Goal: Task Accomplishment & Management: Complete application form

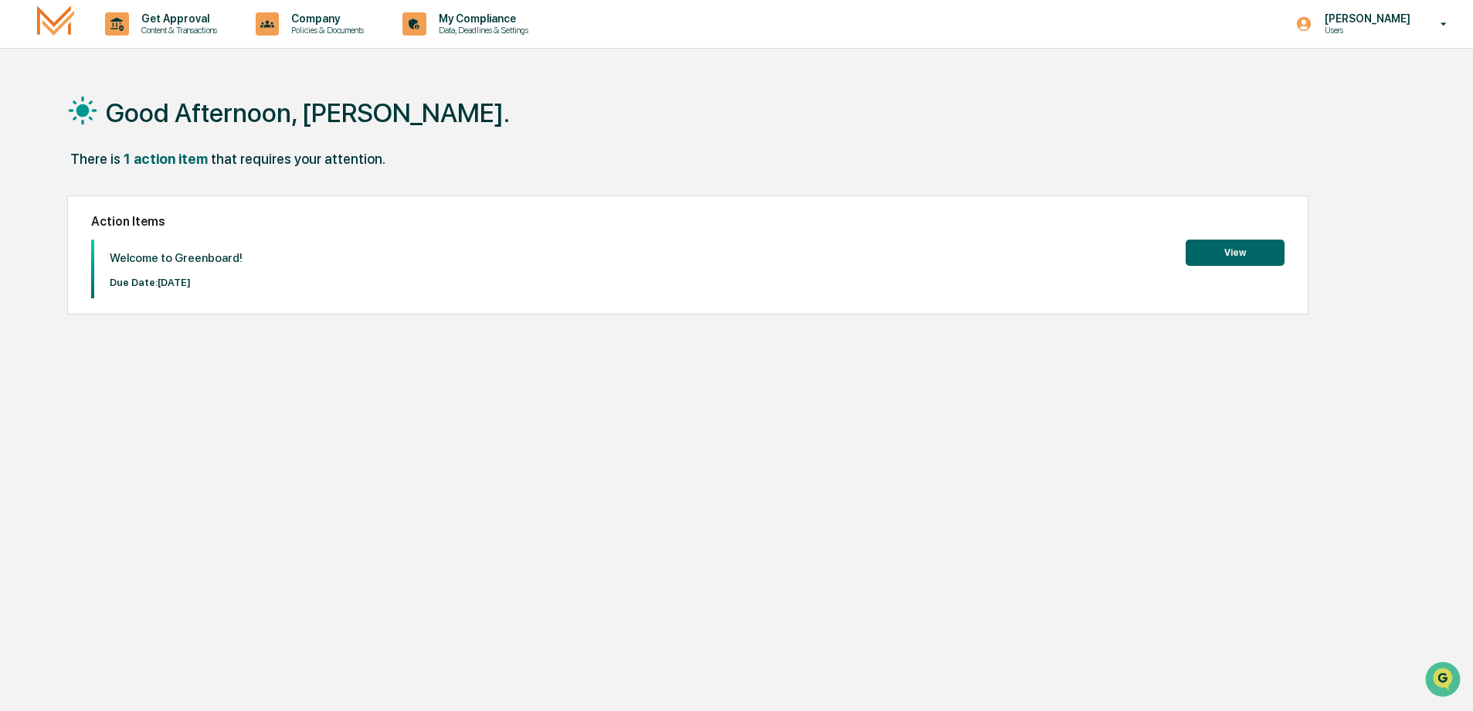
click at [1227, 253] on button "View" at bounding box center [1235, 253] width 99 height 26
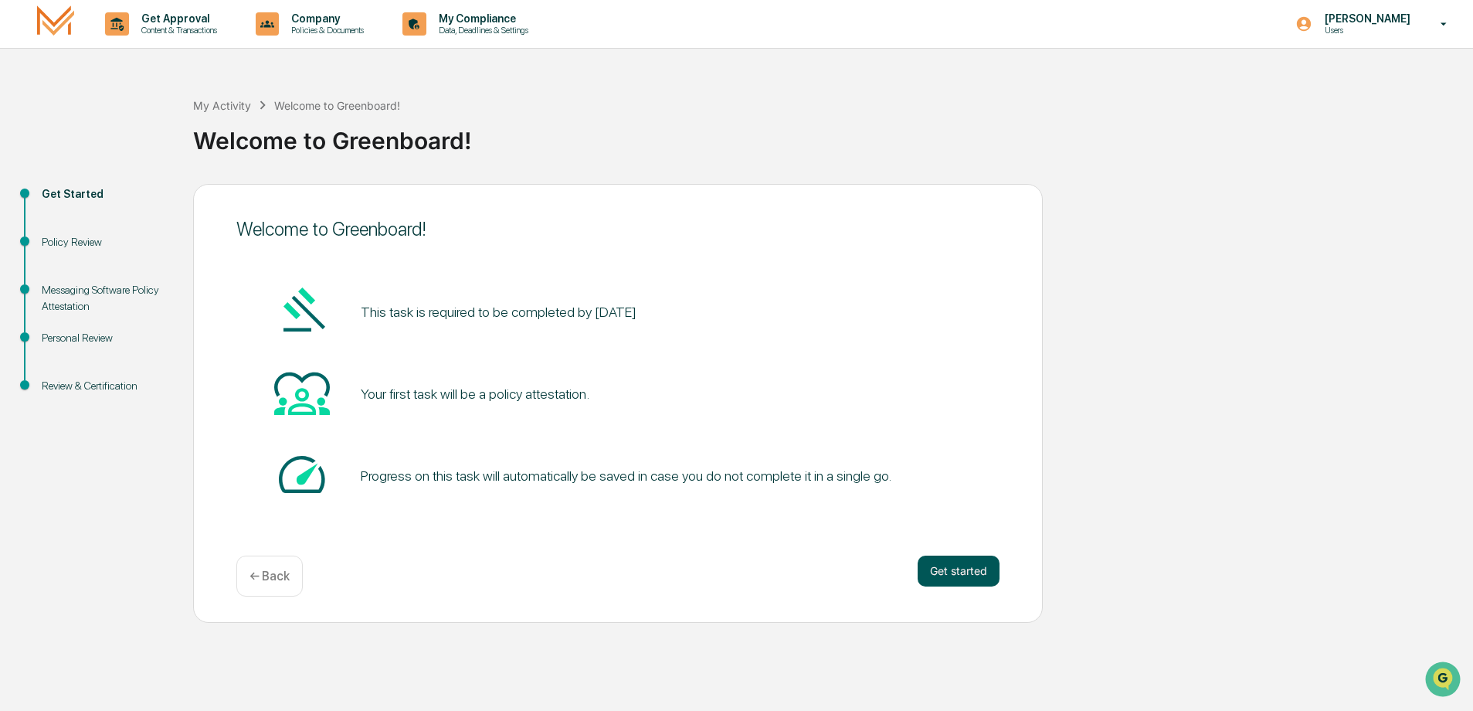
click at [966, 574] on button "Get started" at bounding box center [959, 571] width 82 height 31
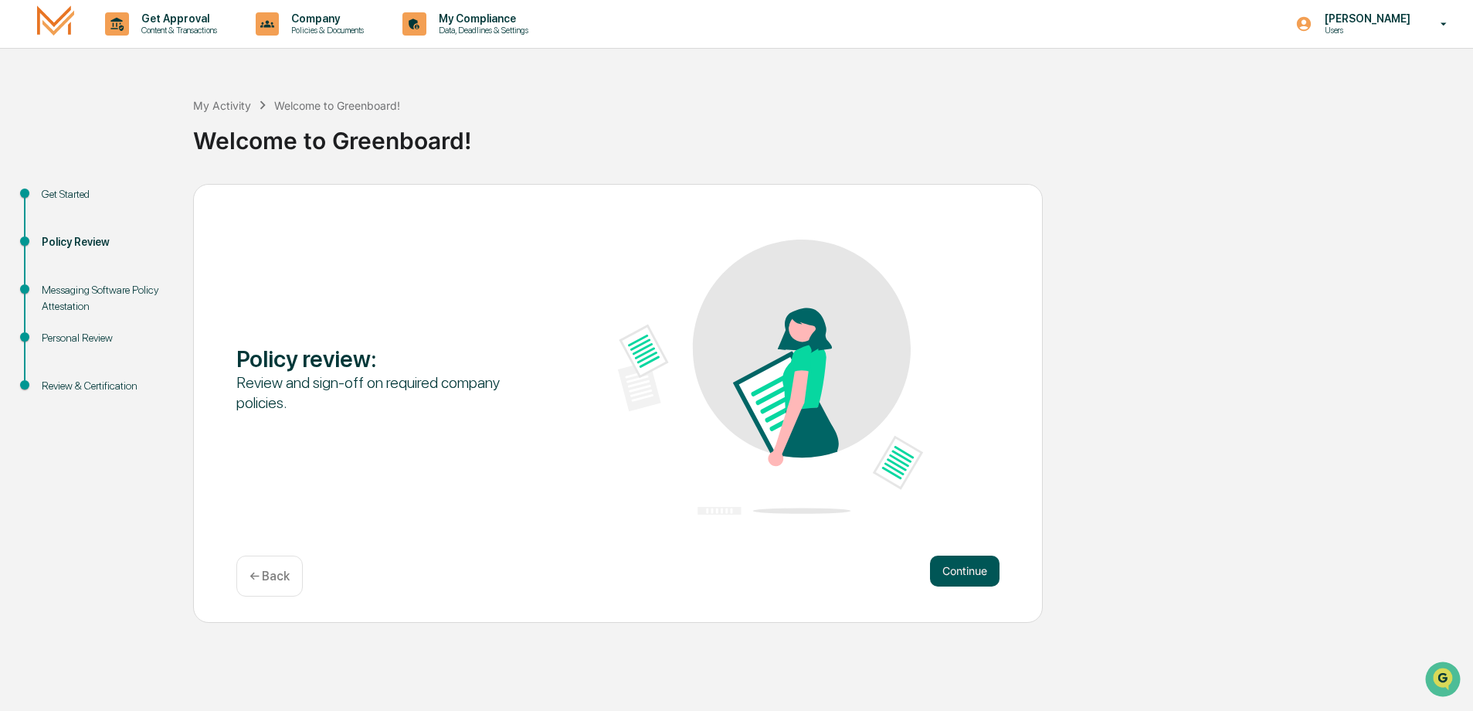
click at [974, 560] on button "Continue" at bounding box center [965, 571] width 70 height 31
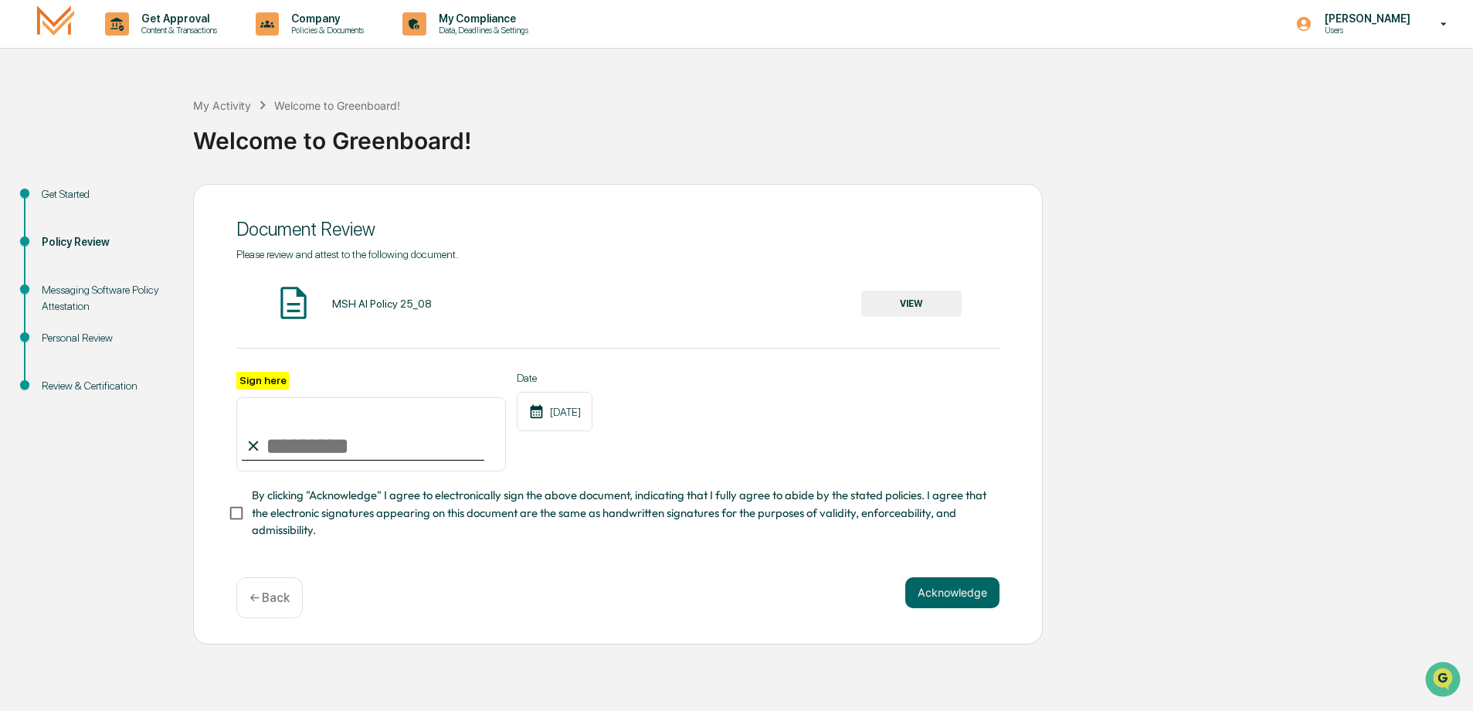
click at [279, 438] on input "Sign here" at bounding box center [371, 434] width 270 height 74
click at [909, 294] on button "VIEW" at bounding box center [911, 303] width 100 height 26
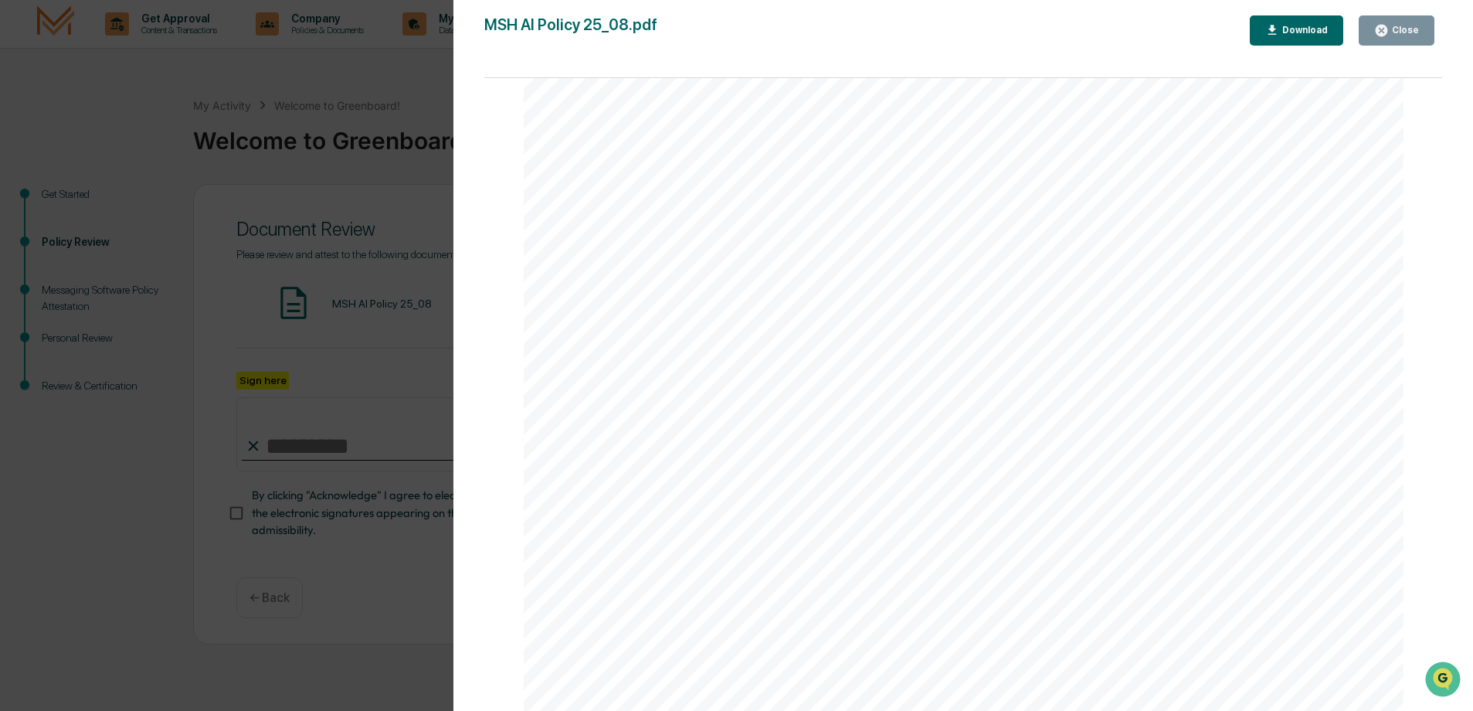
scroll to position [364, 0]
click at [1404, 19] on button "Close" at bounding box center [1397, 30] width 76 height 30
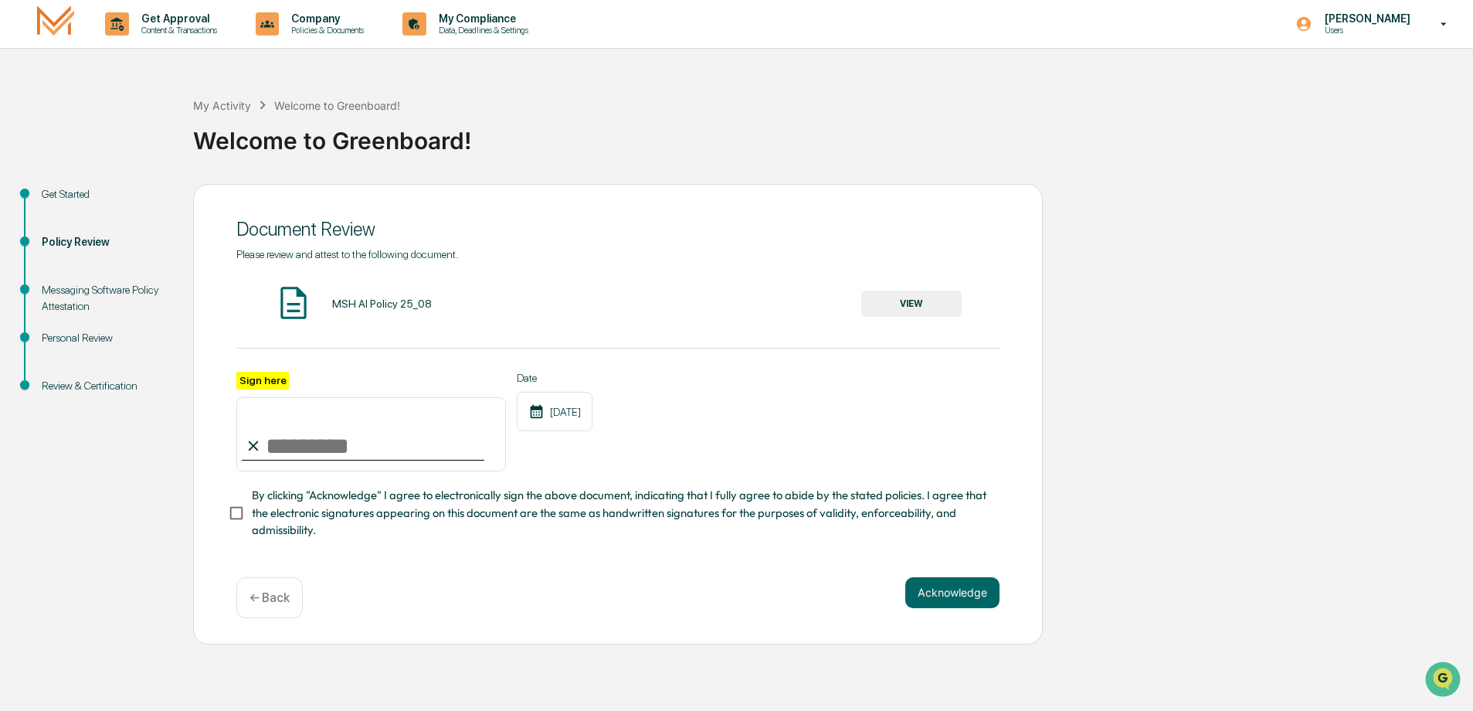
click at [265, 436] on input "Sign here" at bounding box center [371, 434] width 270 height 74
type input "**********"
click at [980, 590] on button "Acknowledge" at bounding box center [952, 592] width 94 height 31
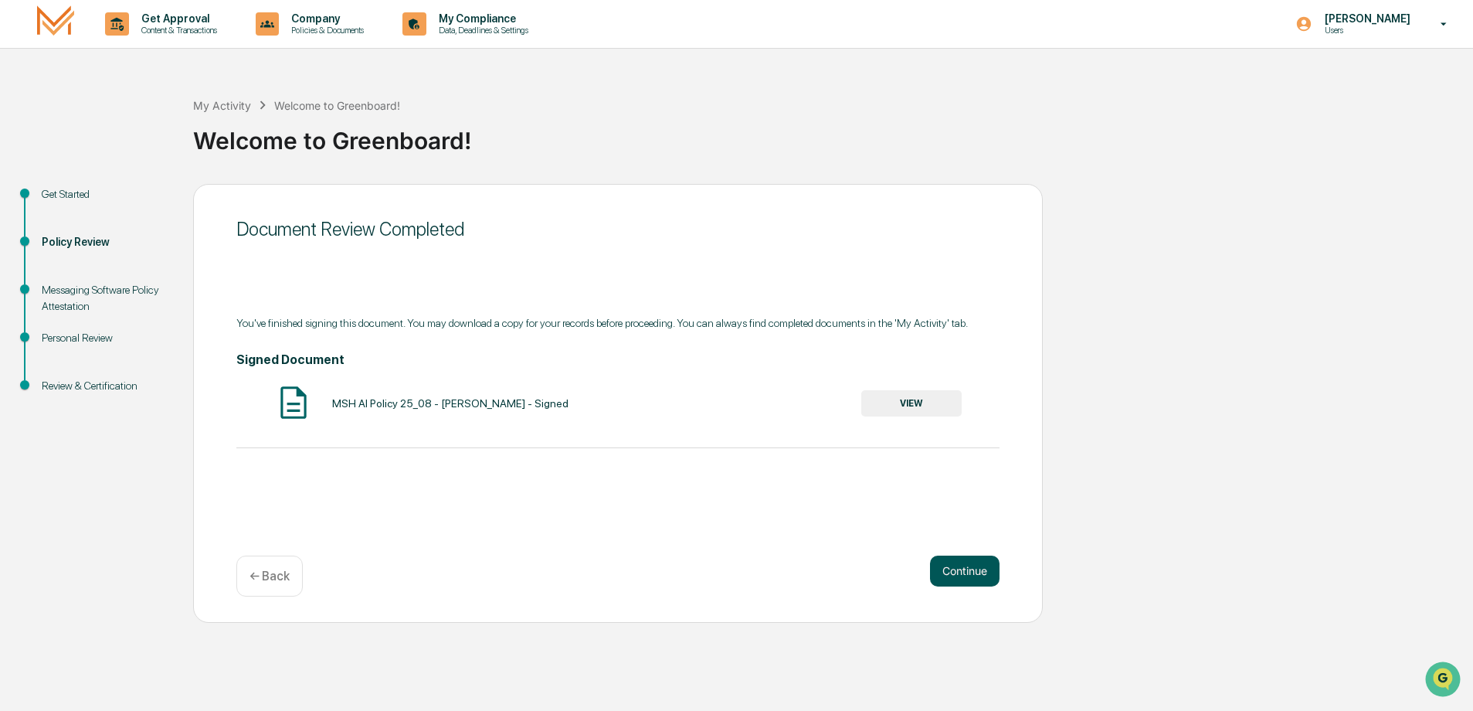
click at [966, 579] on button "Continue" at bounding box center [965, 571] width 70 height 31
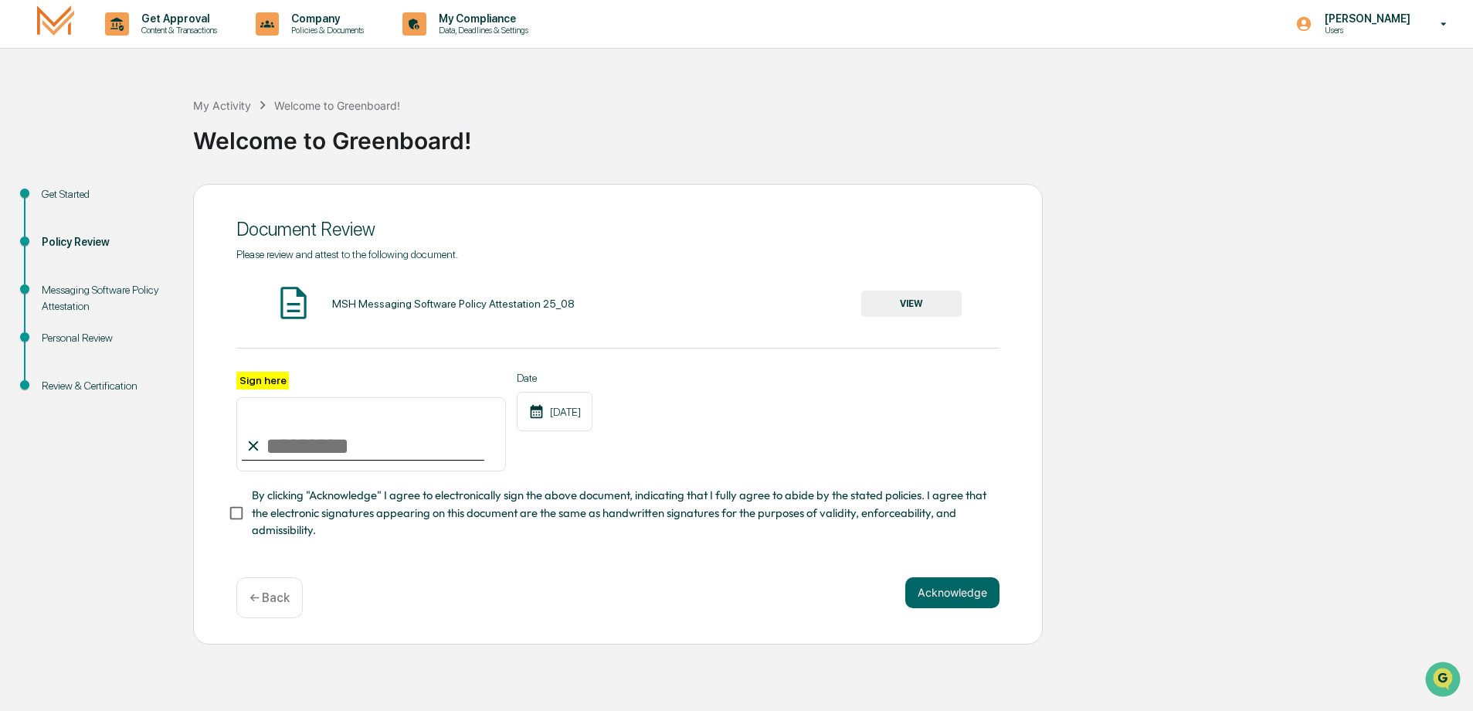
click at [370, 447] on input "Sign here" at bounding box center [371, 434] width 270 height 74
type input "**********"
click at [219, 510] on div "**********" at bounding box center [618, 414] width 850 height 460
click at [967, 591] on button "Acknowledge" at bounding box center [952, 592] width 94 height 31
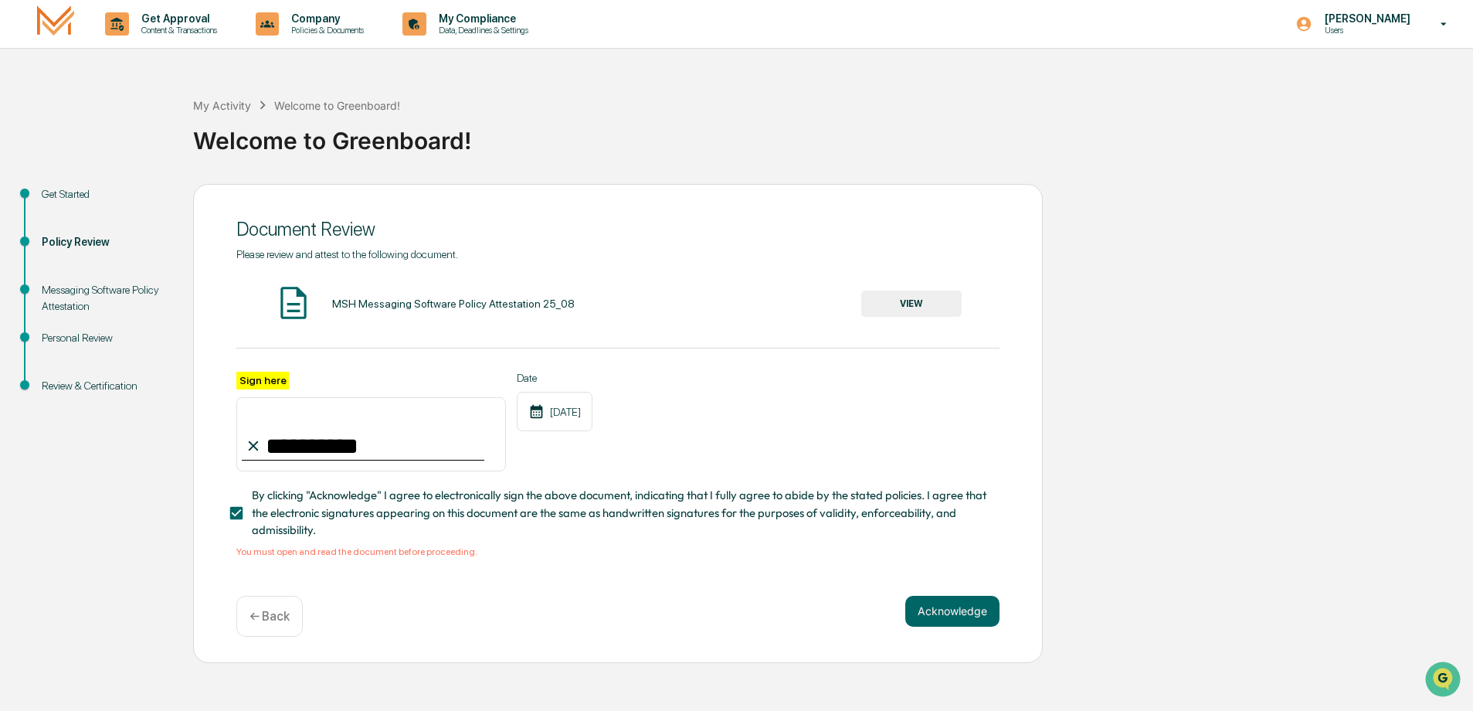
click at [946, 305] on button "VIEW" at bounding box center [911, 303] width 100 height 26
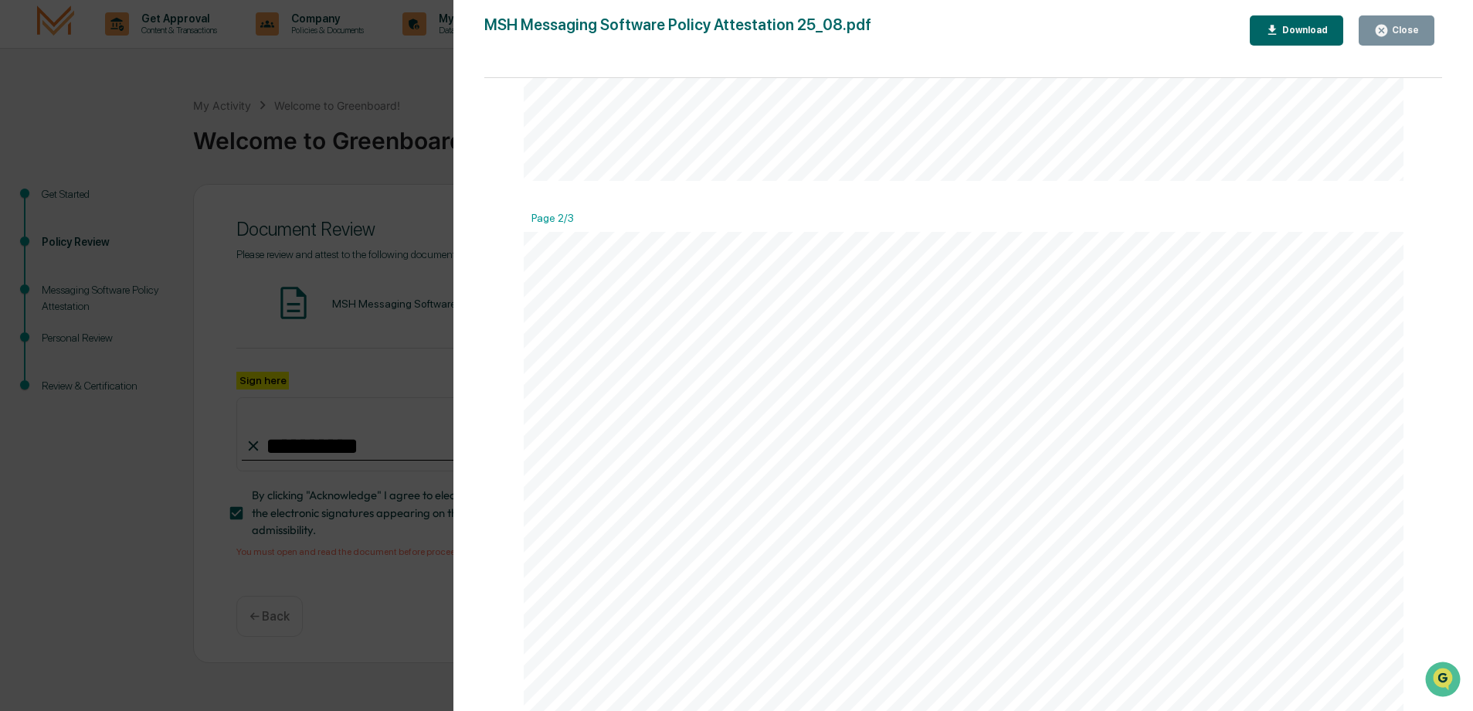
scroll to position [1305, 0]
click at [1390, 35] on div "Close" at bounding box center [1404, 30] width 30 height 11
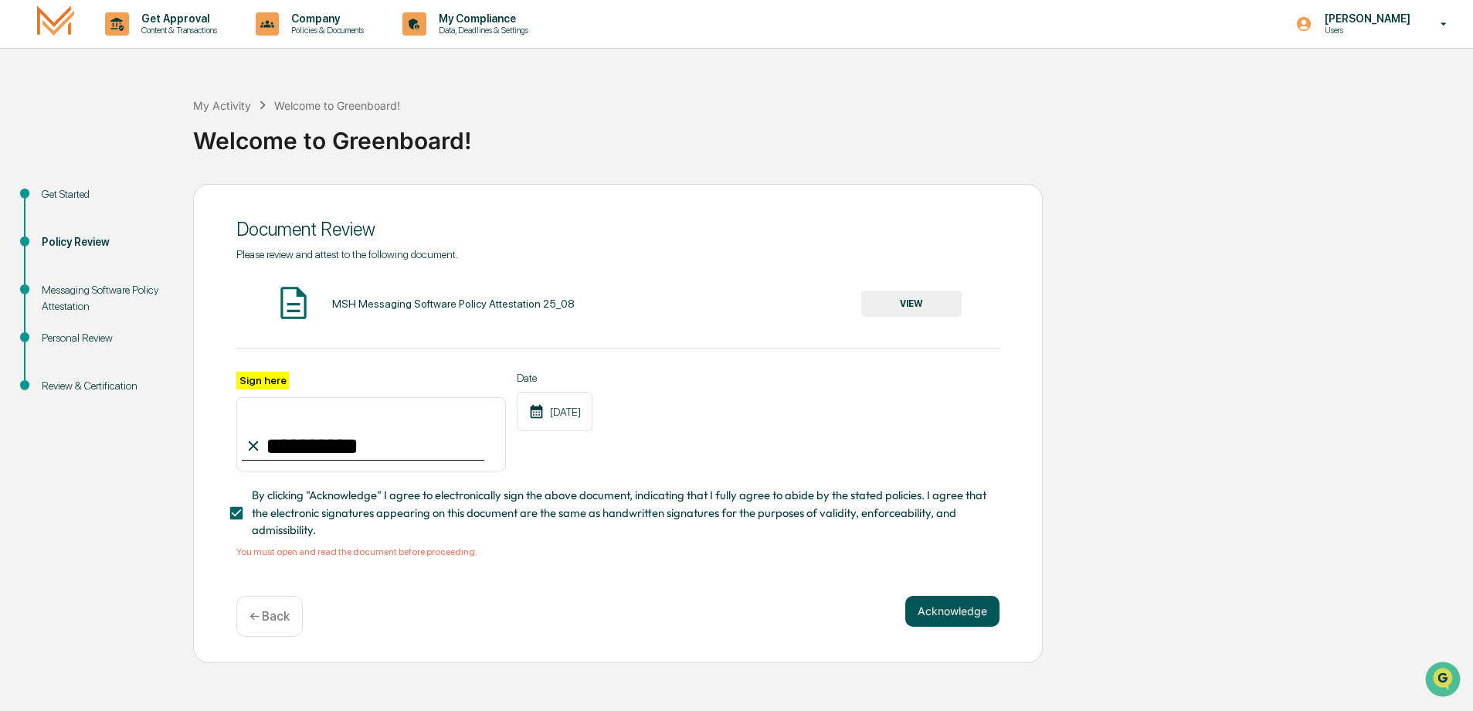
click at [961, 612] on button "Acknowledge" at bounding box center [952, 611] width 94 height 31
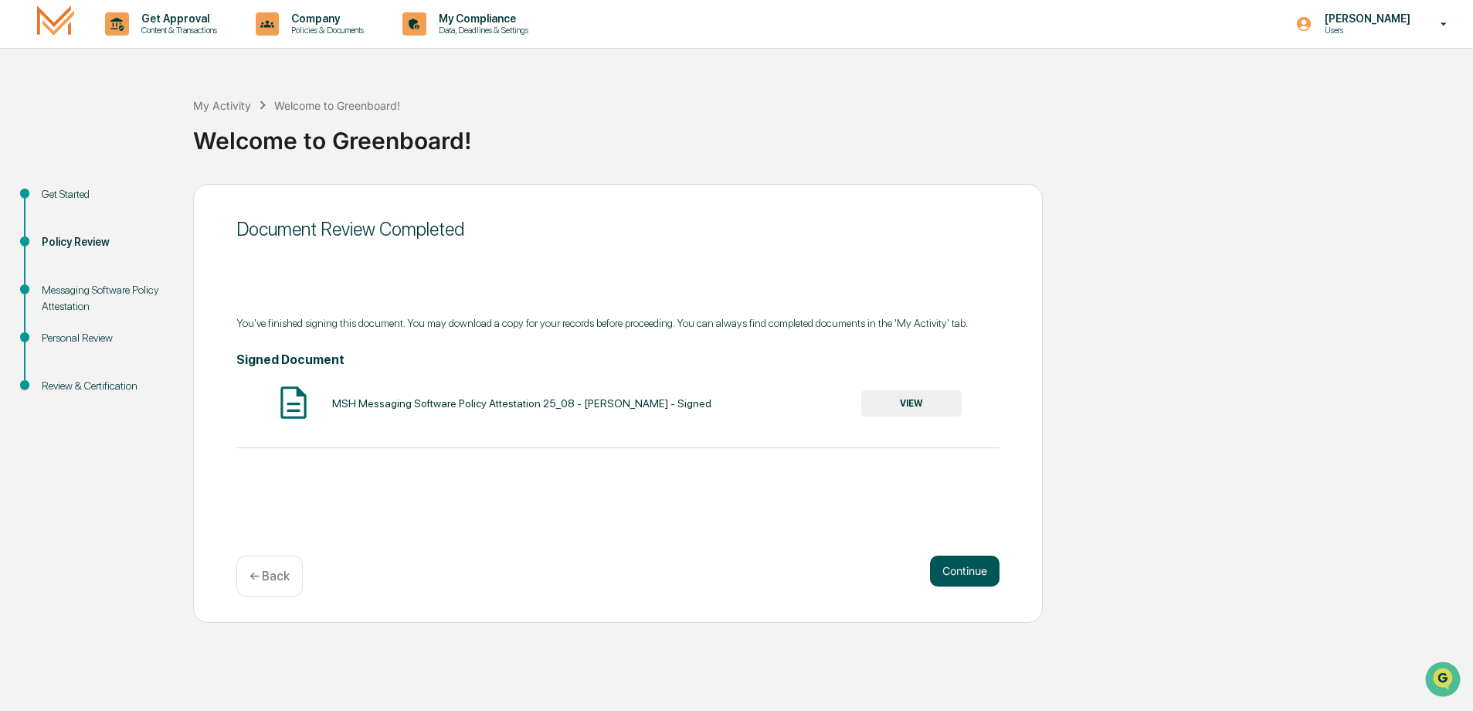
click at [968, 576] on button "Continue" at bounding box center [965, 571] width 70 height 31
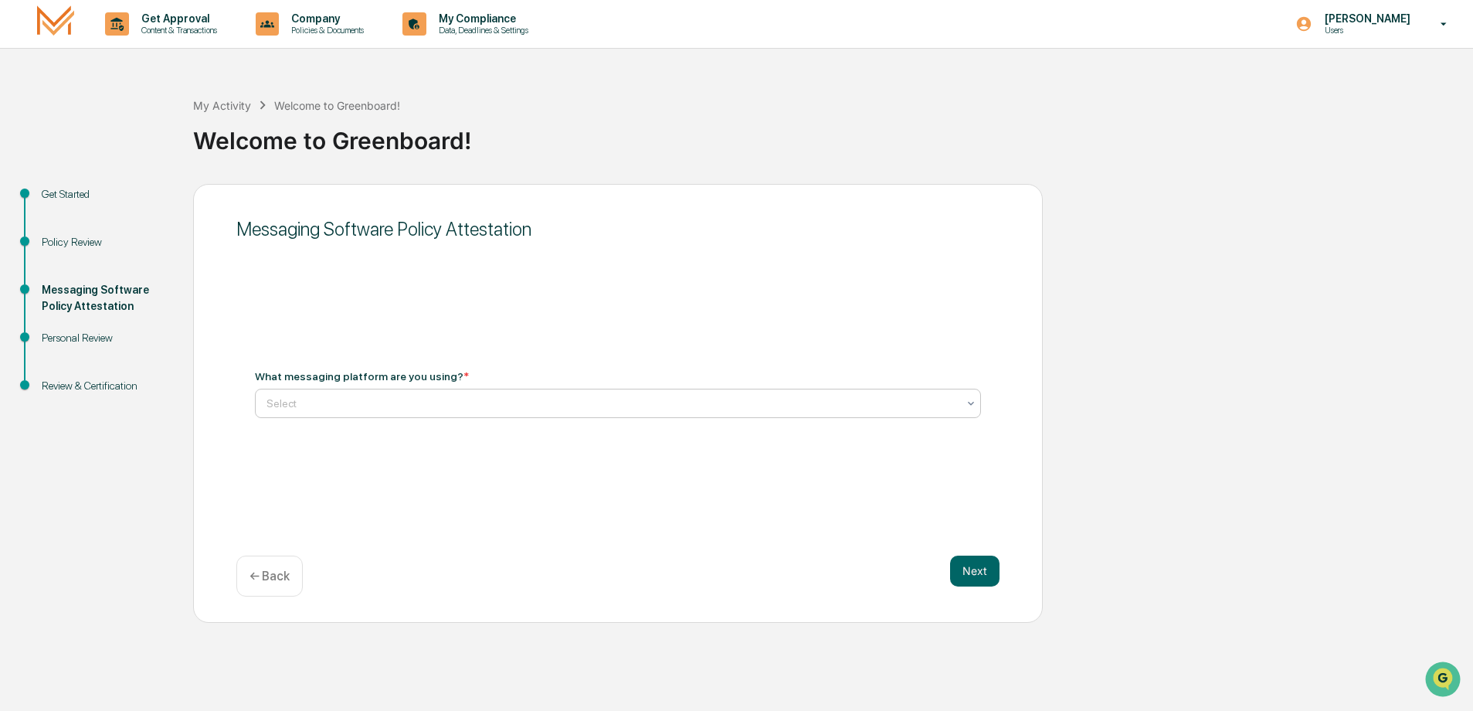
click at [365, 416] on div "Select" at bounding box center [618, 403] width 726 height 29
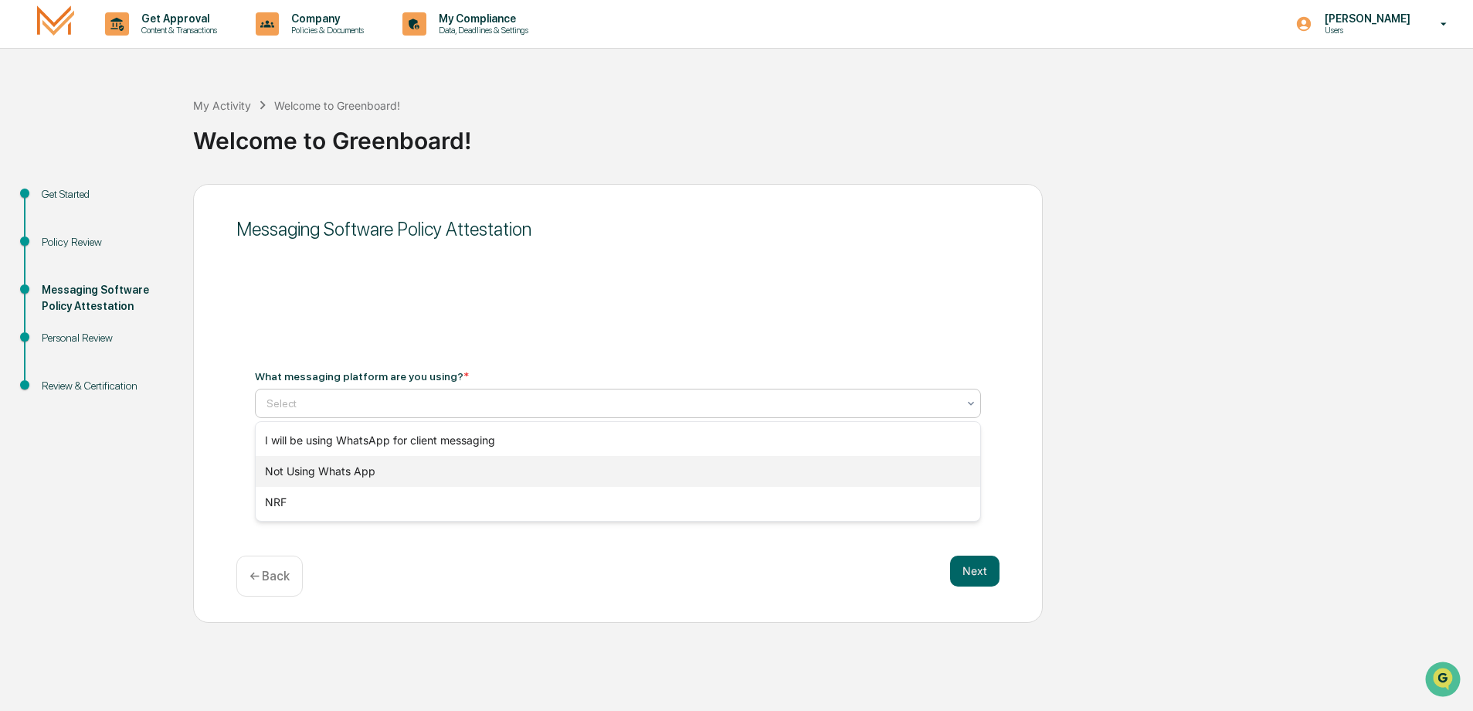
click at [416, 474] on div "Not Using Whats App" at bounding box center [618, 471] width 725 height 31
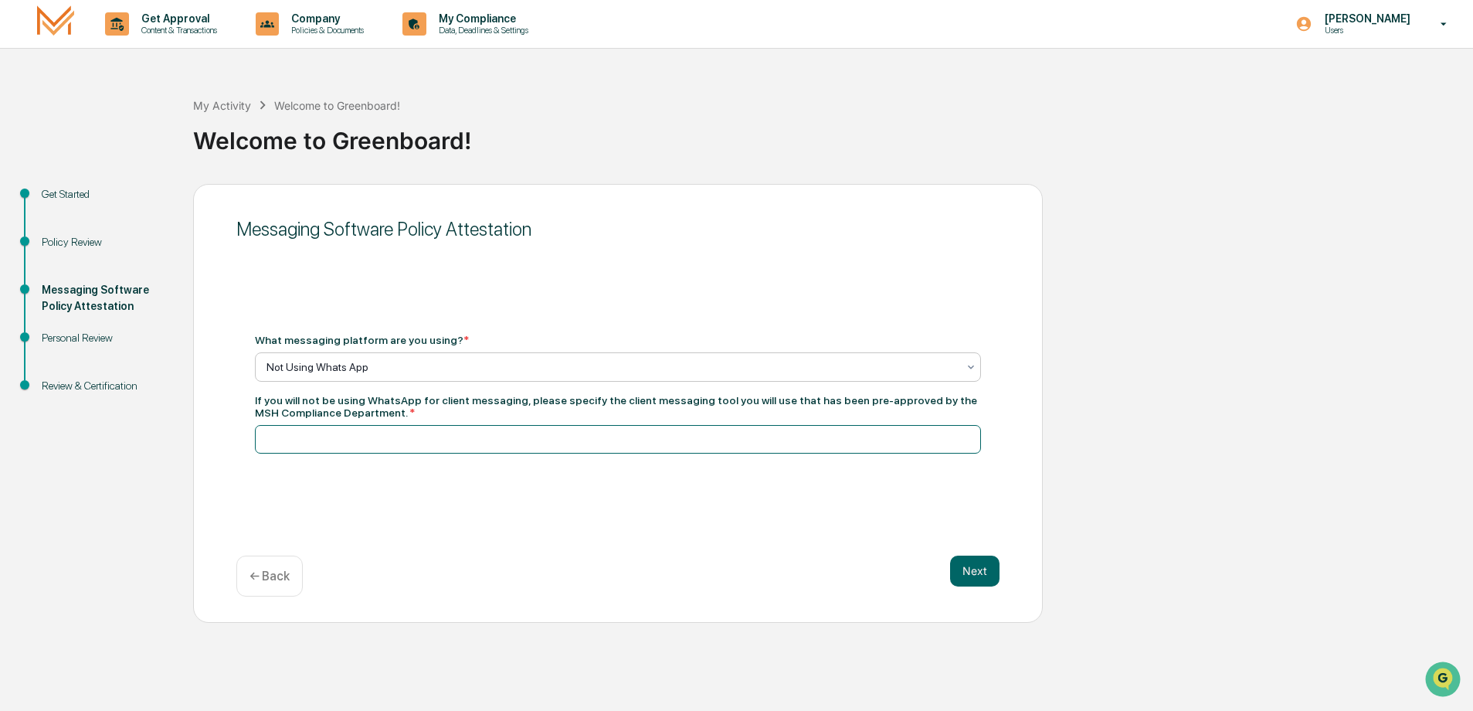
click at [404, 440] on input at bounding box center [618, 439] width 726 height 29
type input "*****"
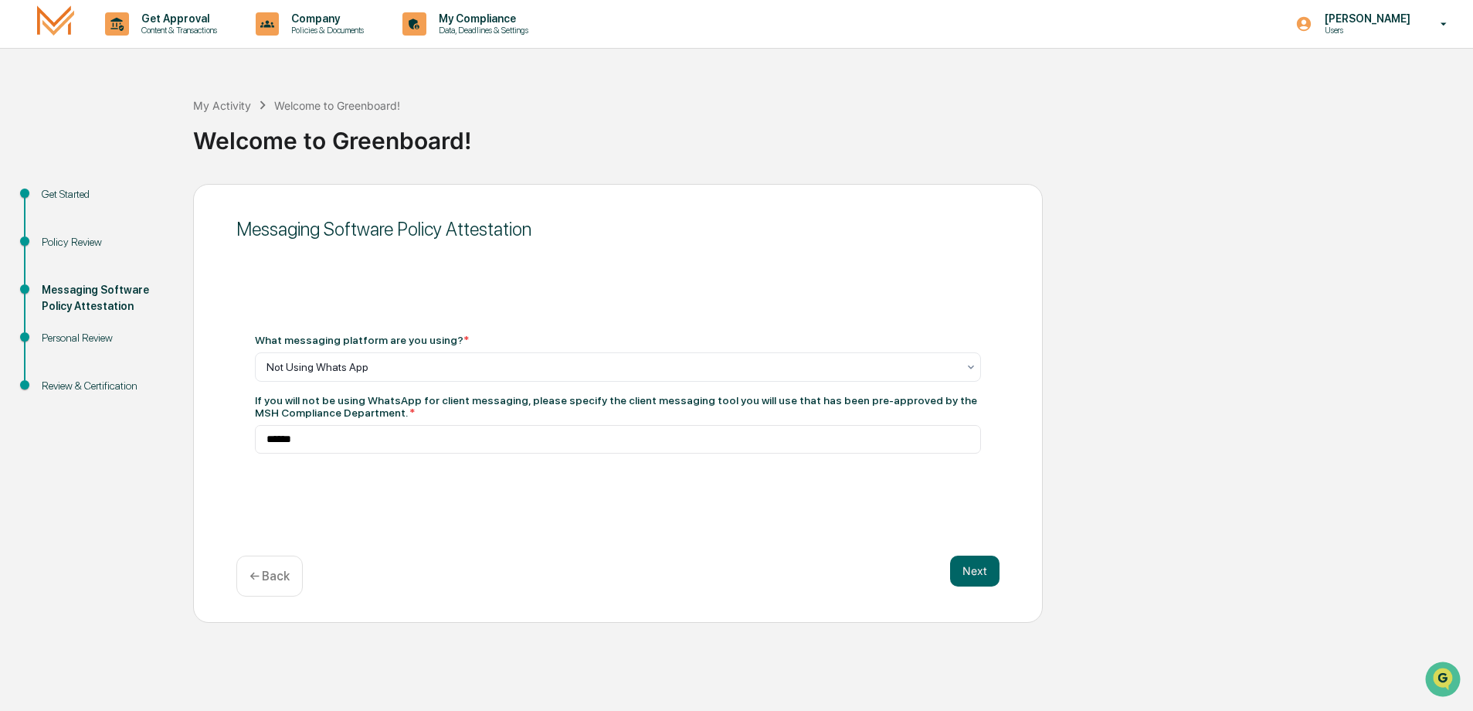
click at [282, 576] on p "← Back" at bounding box center [270, 576] width 40 height 15
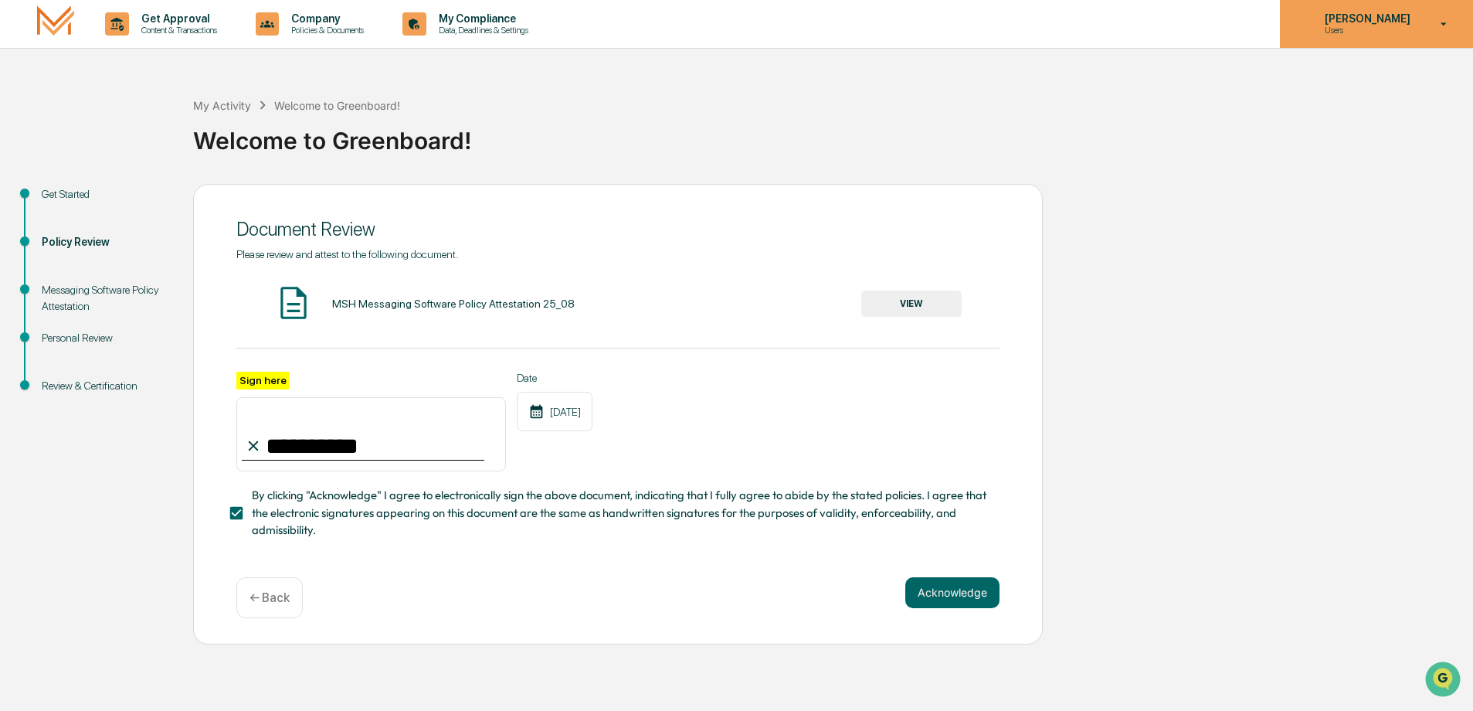
click at [1395, 25] on p "[PERSON_NAME]" at bounding box center [1366, 18] width 106 height 12
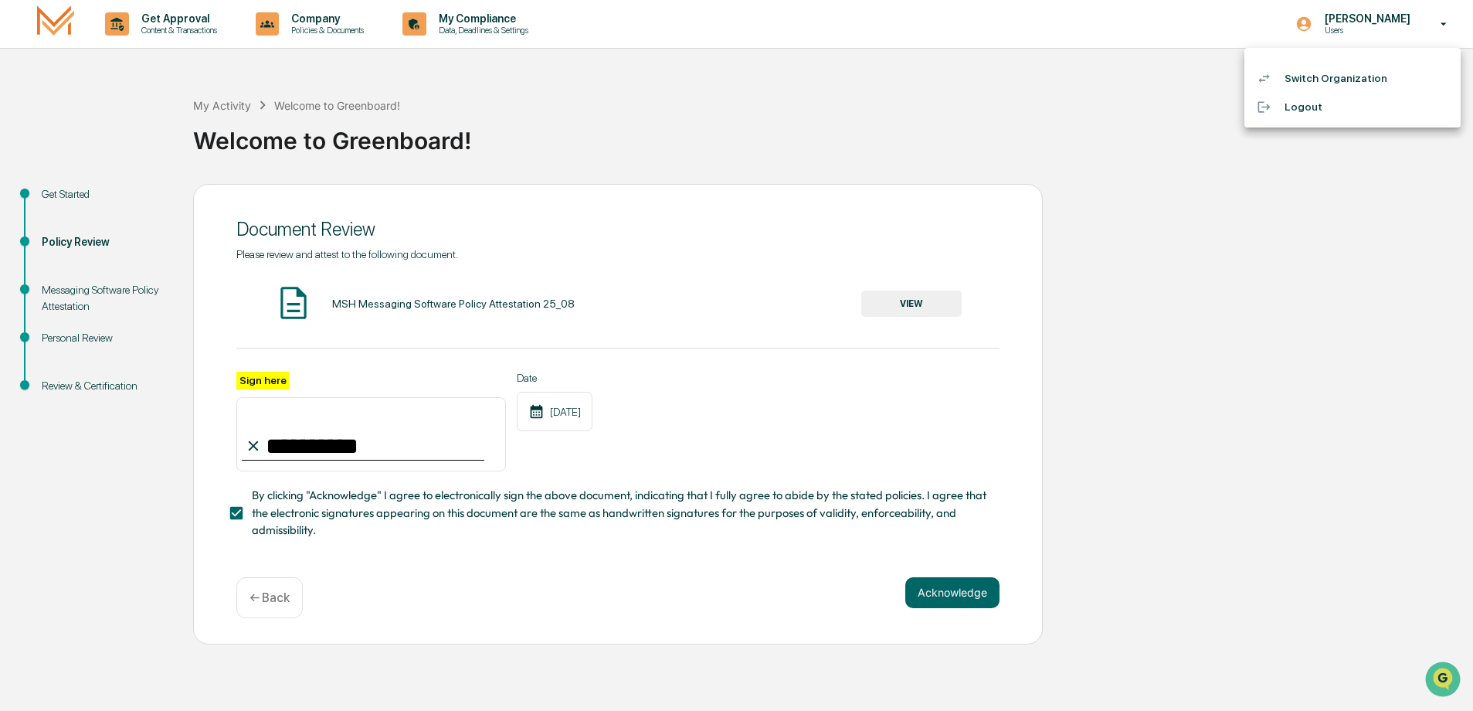
click at [1315, 107] on li "Logout" at bounding box center [1353, 107] width 216 height 29
